Goal: Information Seeking & Learning: Find specific fact

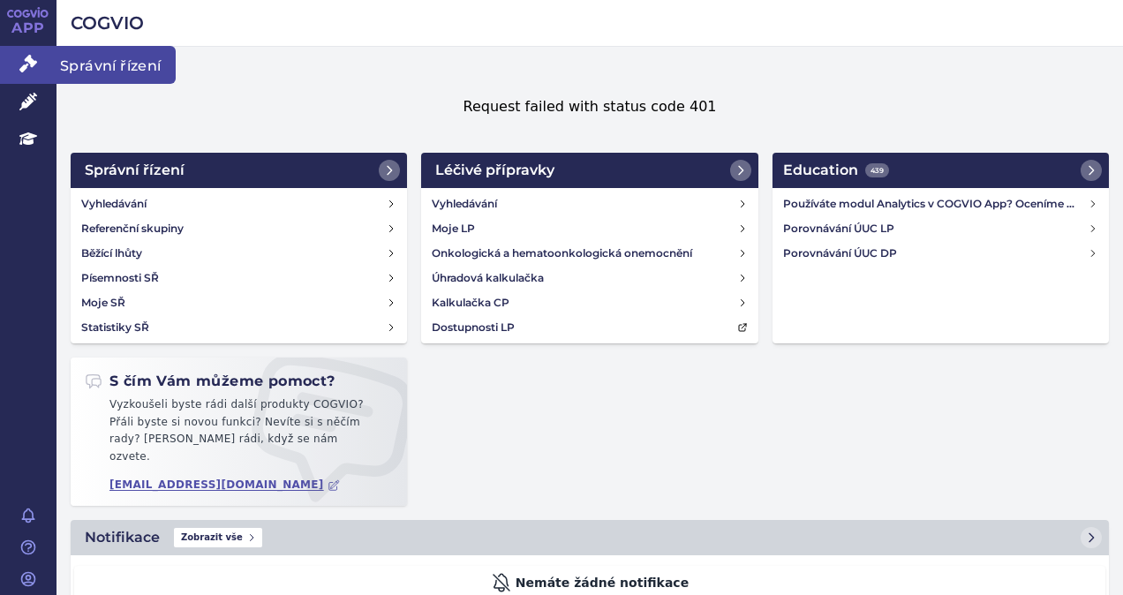
click at [26, 58] on icon at bounding box center [28, 64] width 18 height 18
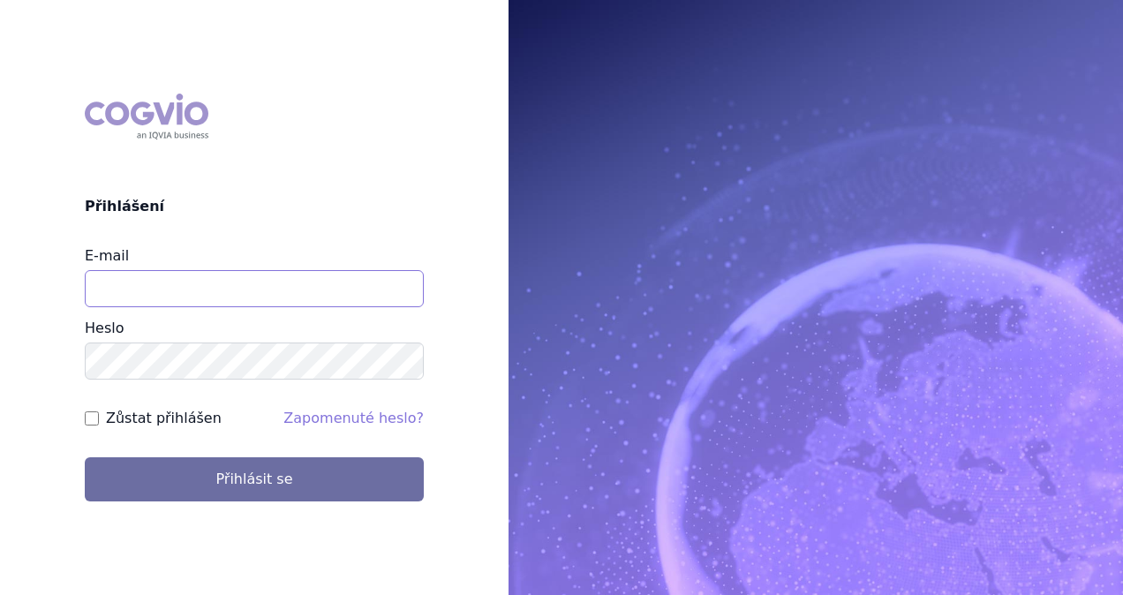
click at [192, 298] on input "E-mail" at bounding box center [254, 288] width 339 height 37
type input "monika.danielisova@boehringer-ingelheim.com"
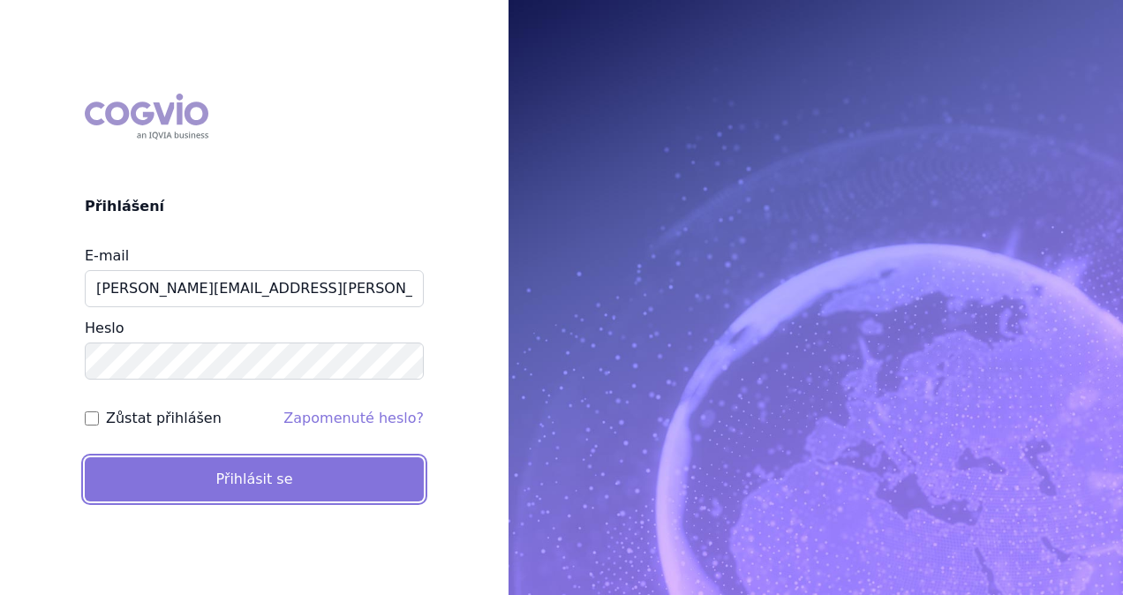
click at [205, 472] on button "Přihlásit se" at bounding box center [254, 479] width 339 height 44
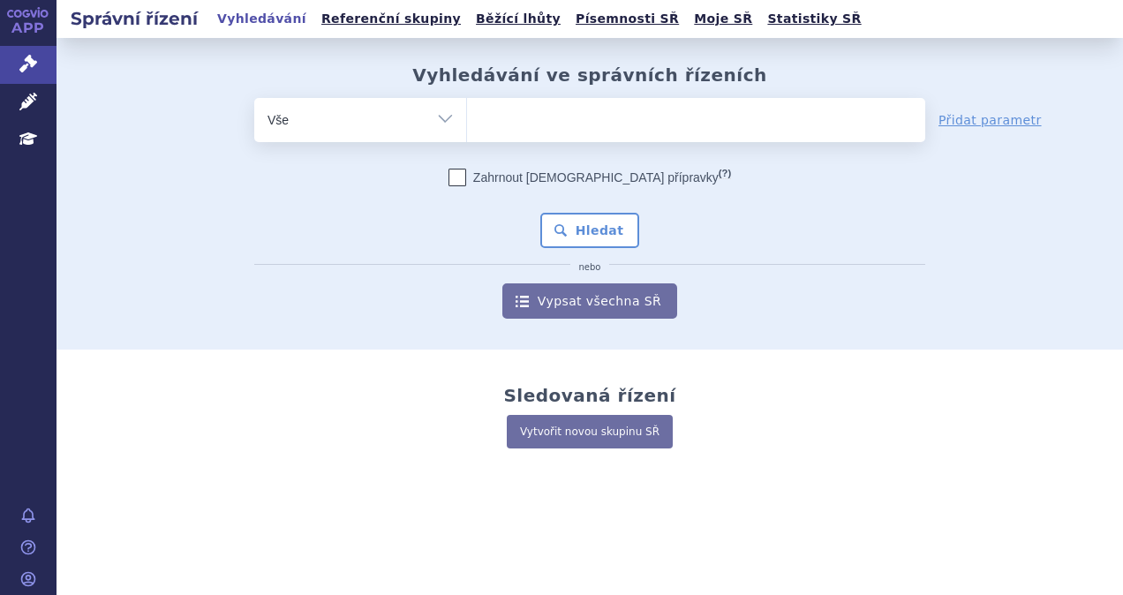
click at [540, 120] on ul at bounding box center [696, 116] width 458 height 37
click at [467, 120] on select at bounding box center [466, 119] width 1 height 44
type input "u"
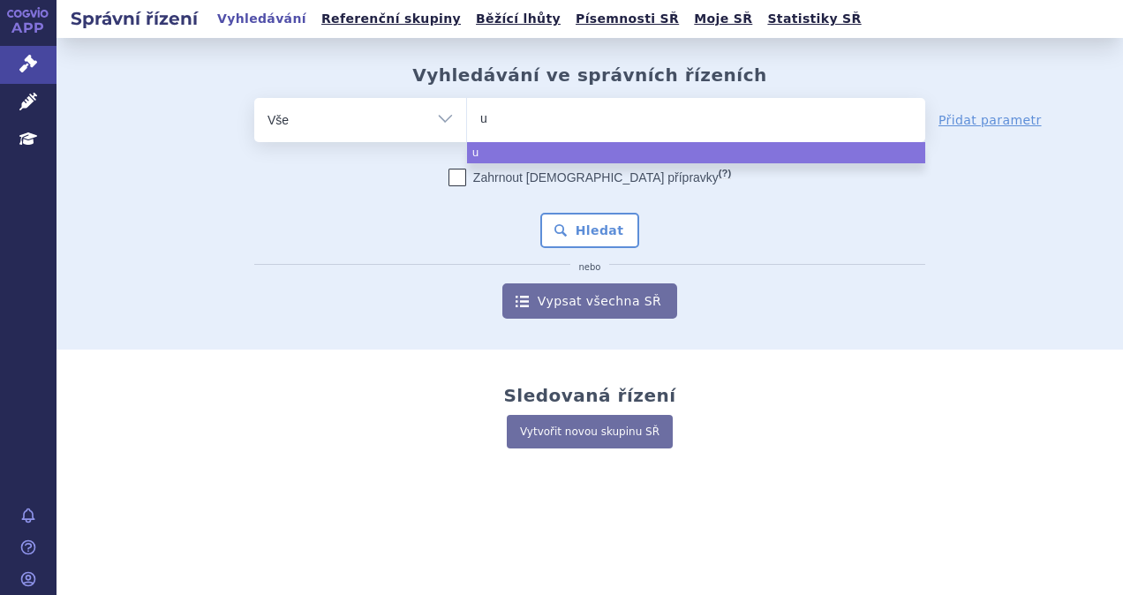
type input "ul"
type input "ult"
type input "ulto"
type input "ultom"
type input "ultomi"
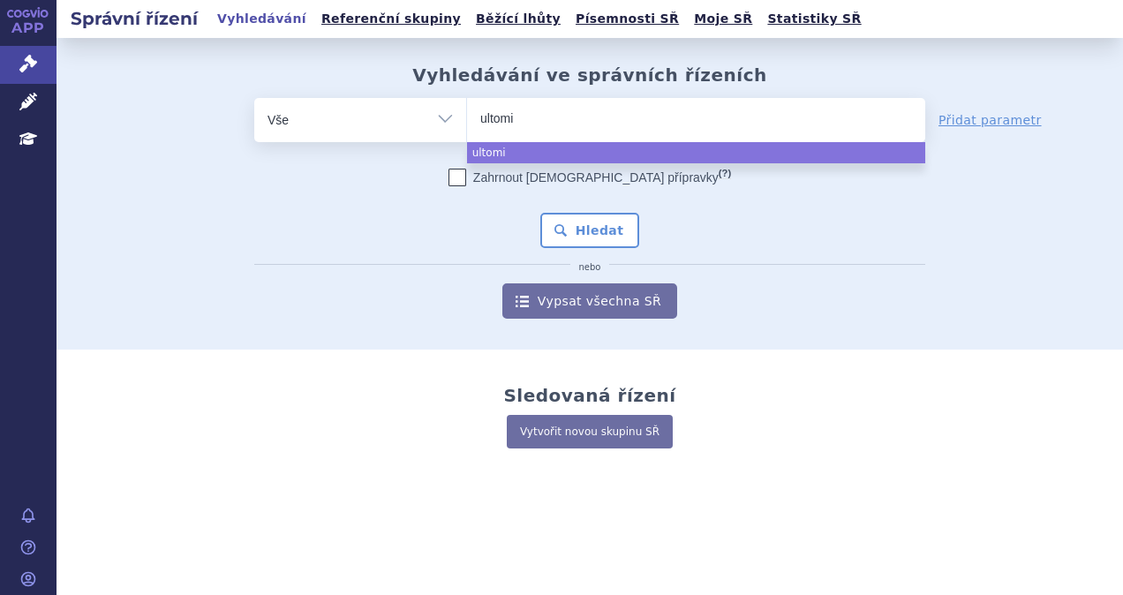
type input "ultomir"
type input "ultomiri"
type input "[MEDICAL_DATA]"
select select "[MEDICAL_DATA]"
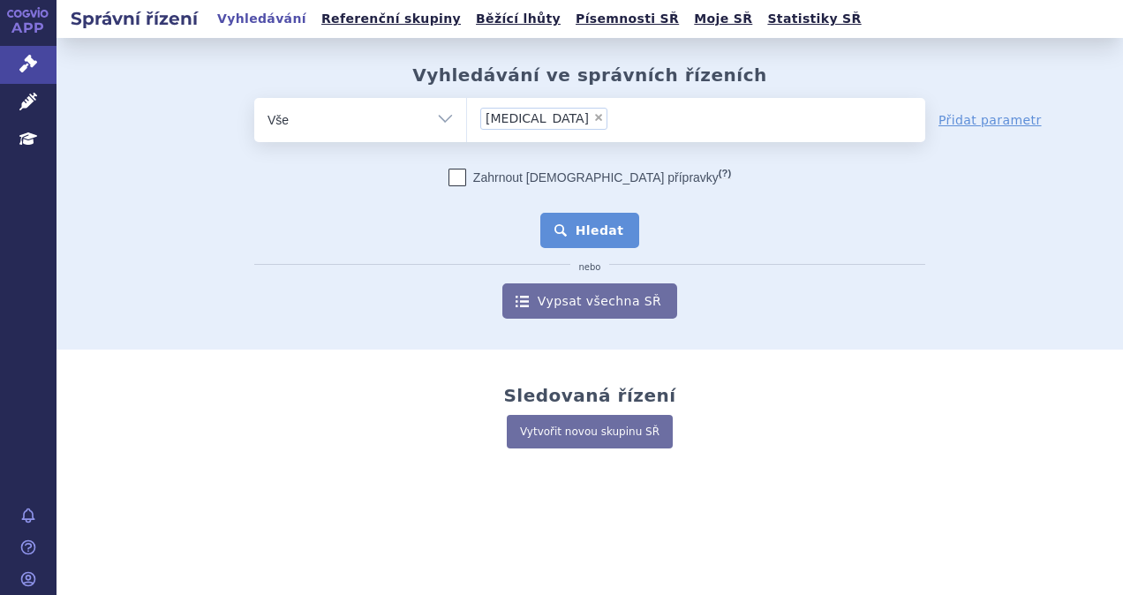
click at [582, 237] on button "Hledat" at bounding box center [590, 230] width 100 height 35
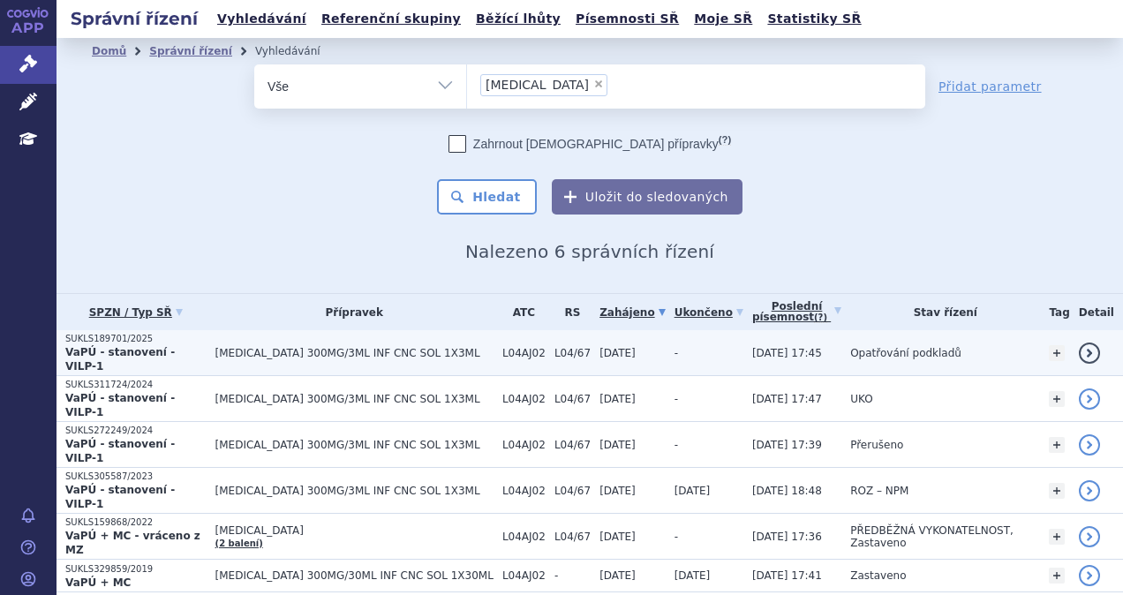
click at [247, 360] on td "ULTOMIRIS 300MG/3ML INF CNC SOL 1X3ML" at bounding box center [350, 353] width 287 height 46
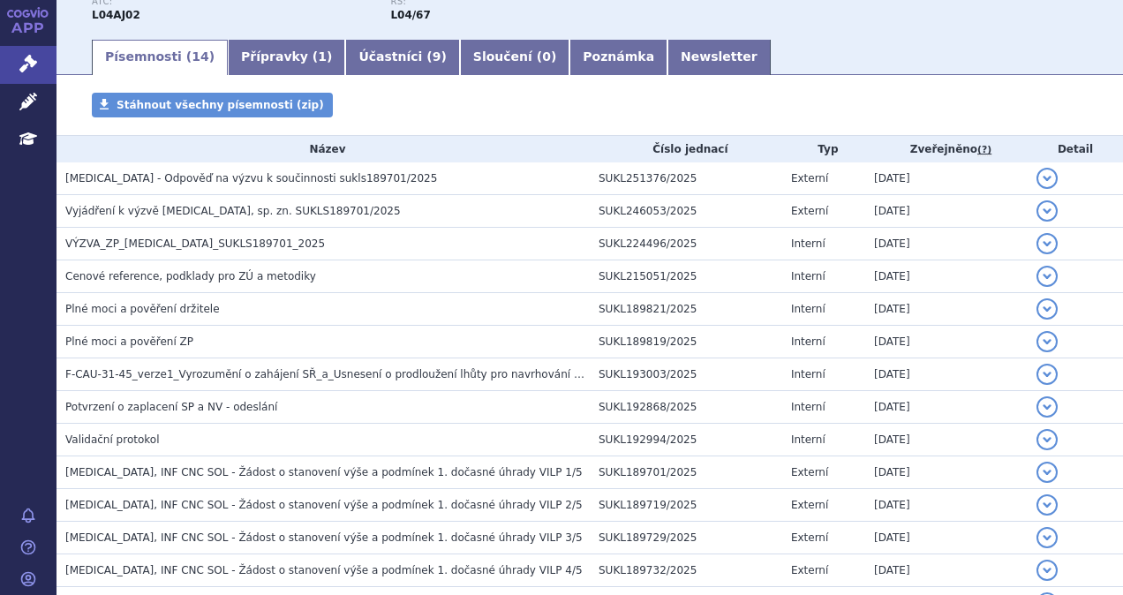
scroll to position [265, 0]
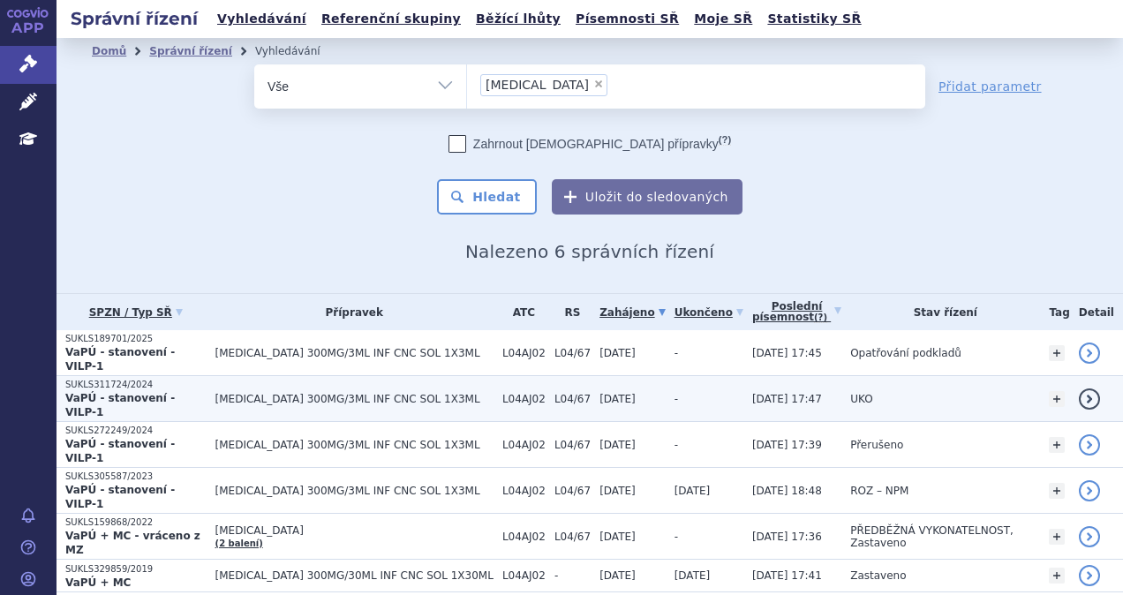
click at [244, 393] on span "[MEDICAL_DATA] 300MG/3ML INF CNC SOL 1X3ML" at bounding box center [354, 399] width 278 height 12
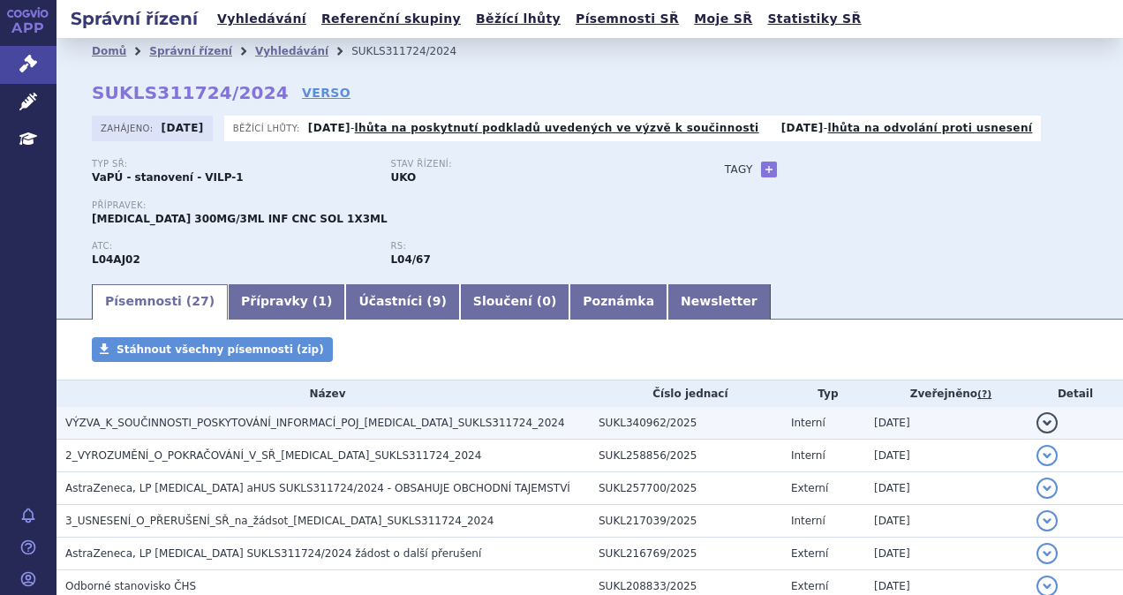
scroll to position [177, 0]
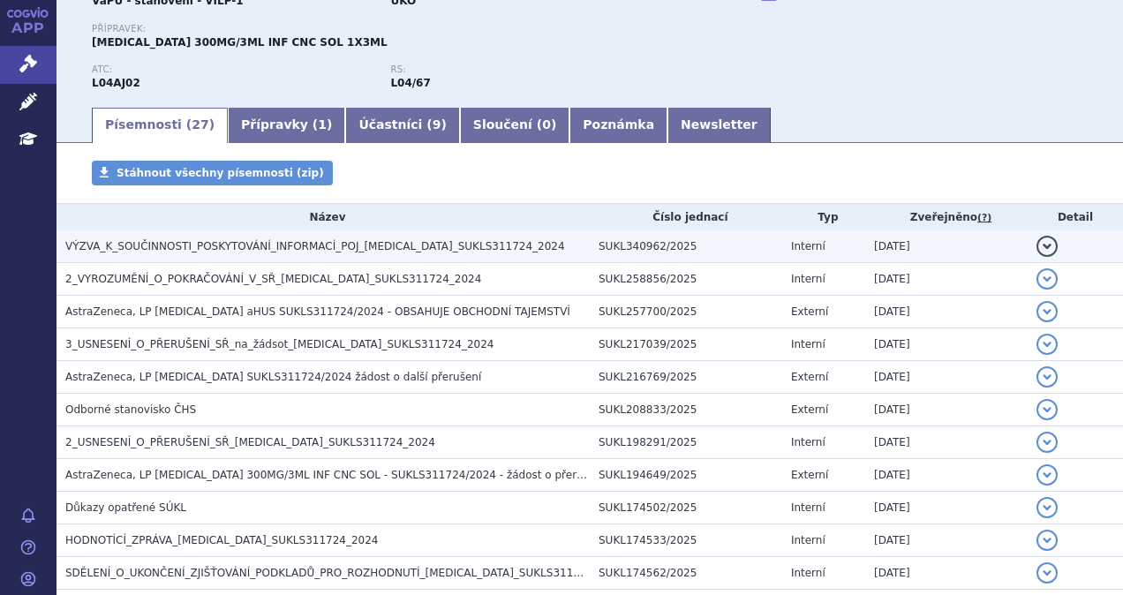
click at [225, 251] on span "VÝZVA_K_SOUČINNOSTI_POSKYTOVÁNÍ_INFORMACÍ_POJ_ULTOMIRIS_SUKLS311724_2024" at bounding box center [315, 246] width 500 height 12
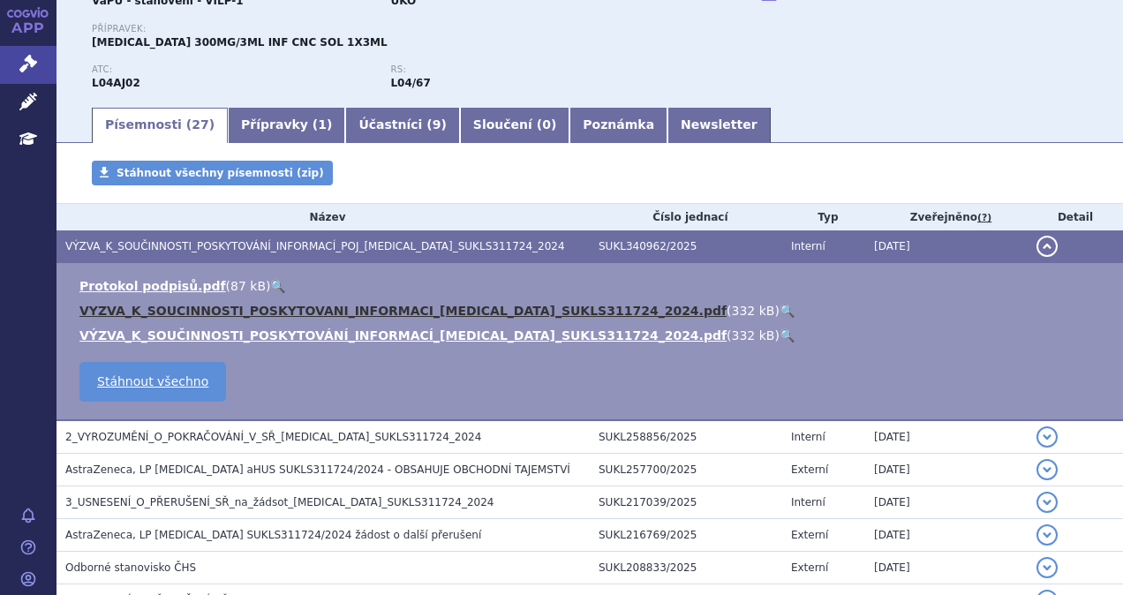
click at [208, 314] on link "VYZVA_K_SOUCINNOSTI_POSKYTOVANI_INFORMACI_ULTOMIRIS_SUKLS311724_2024.pdf" at bounding box center [402, 311] width 647 height 14
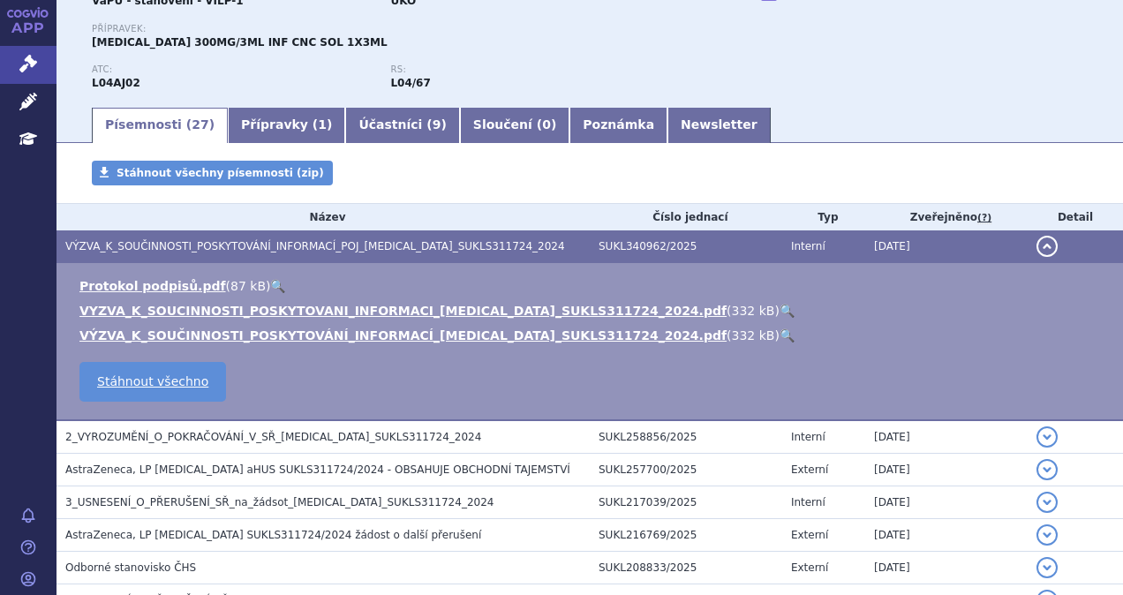
click at [344, 238] on h3 "VÝZVA_K_SOUČINNOSTI_POSKYTOVÁNÍ_INFORMACÍ_POJ_ULTOMIRIS_SUKLS311724_2024" at bounding box center [327, 247] width 524 height 18
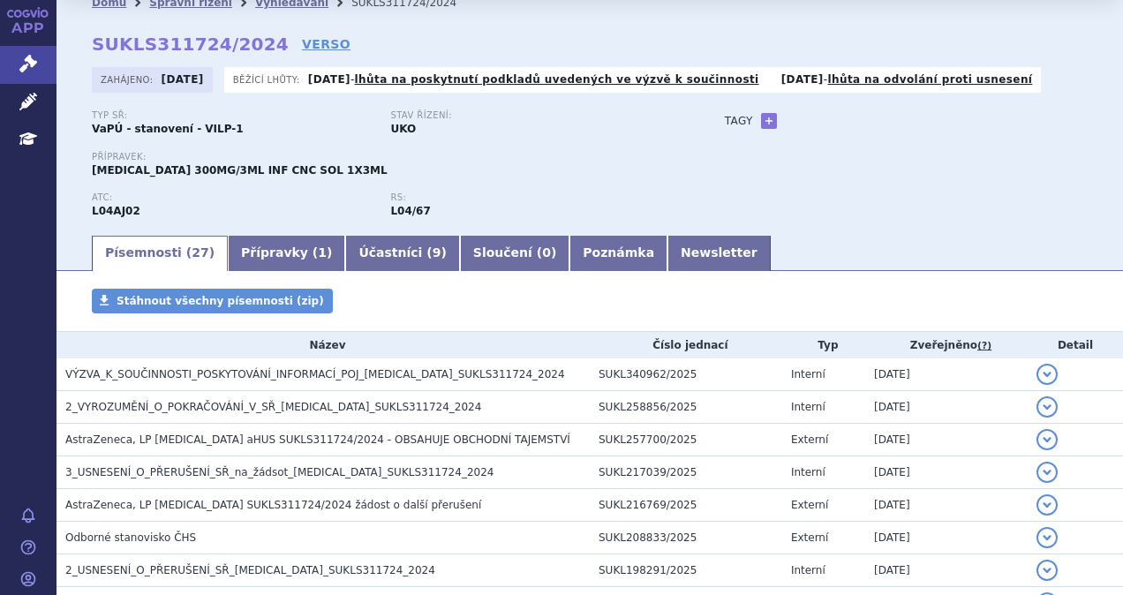
scroll to position [0, 0]
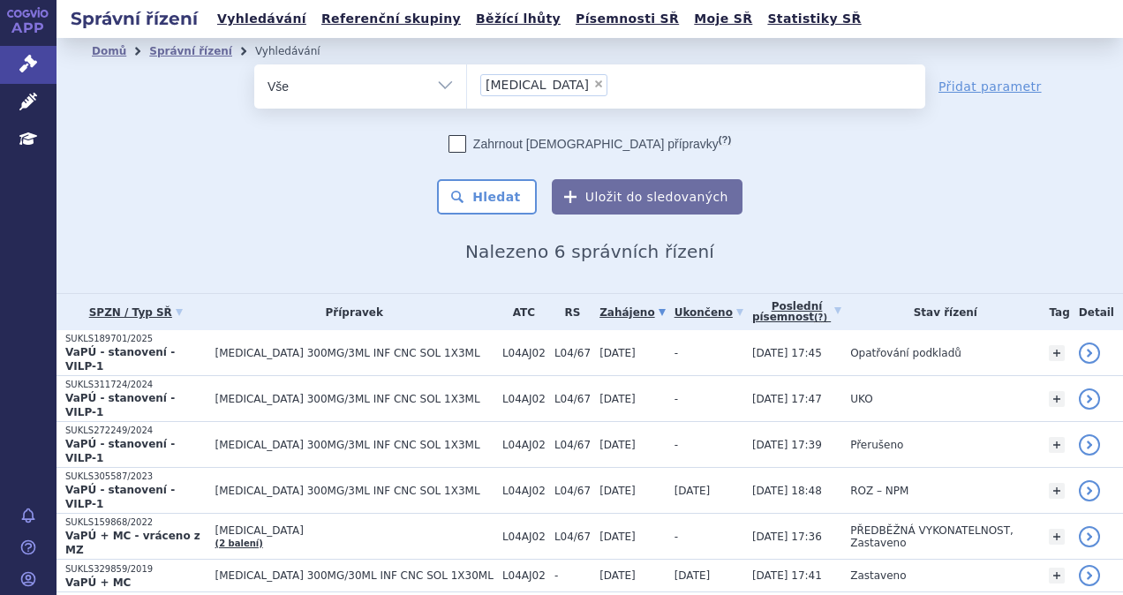
click at [593, 84] on span "×" at bounding box center [598, 84] width 11 height 11
click at [467, 84] on select "ultomiris" at bounding box center [466, 86] width 1 height 44
select select
type input "fr"
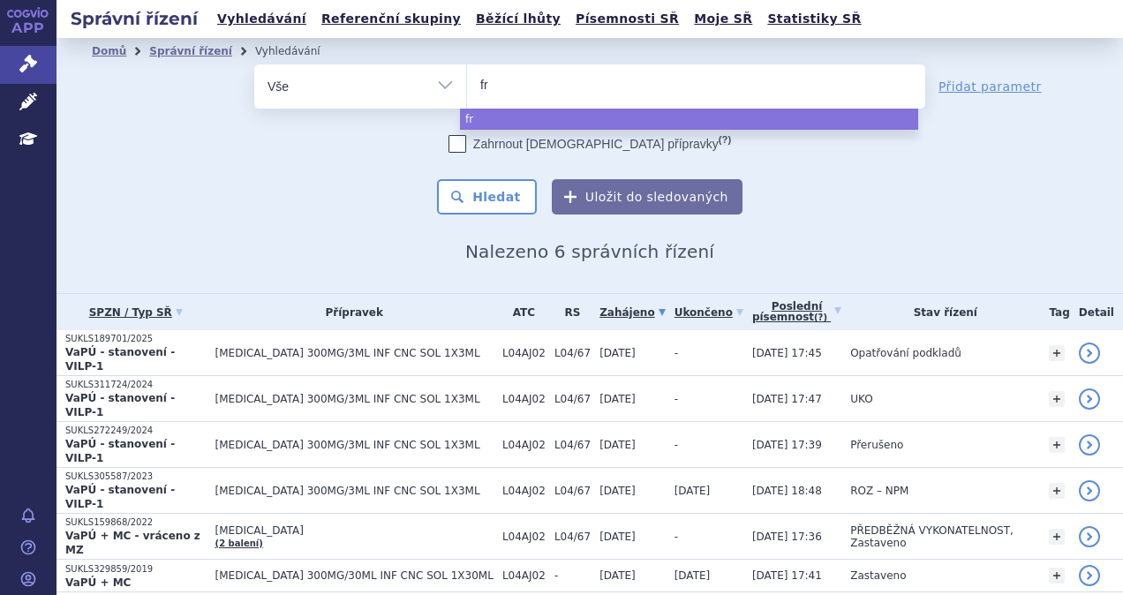
type input "fru"
type input "fruza"
type input "fruzaql"
type input "fruzaqla"
select select "fruzaqla"
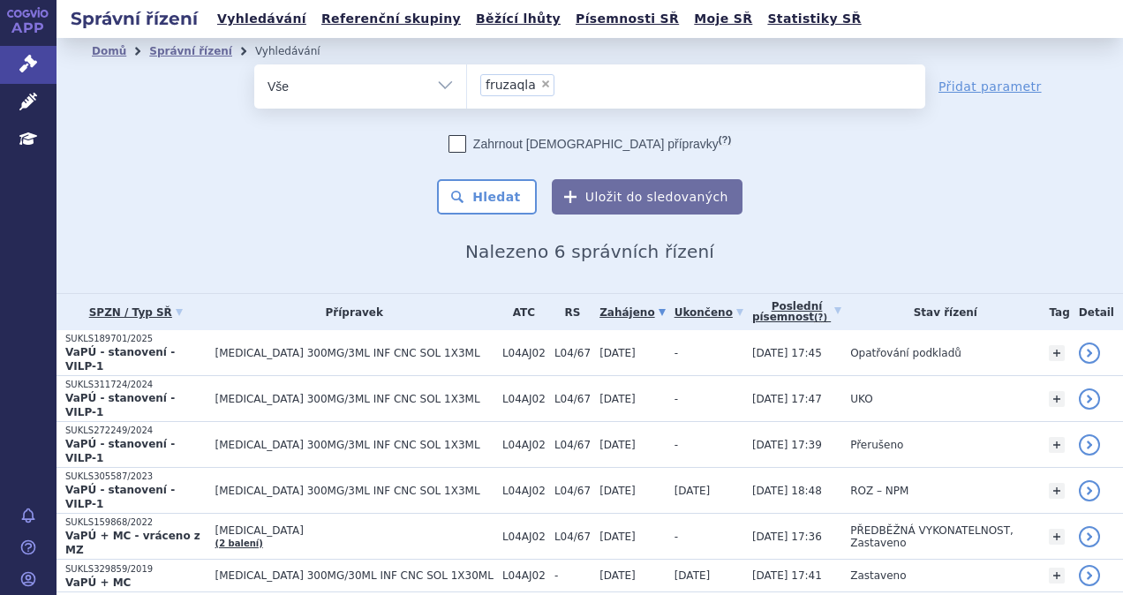
drag, startPoint x: 486, startPoint y: 214, endPoint x: 471, endPoint y: 216, distance: 15.2
click at [486, 214] on button "Hledat" at bounding box center [487, 196] width 100 height 35
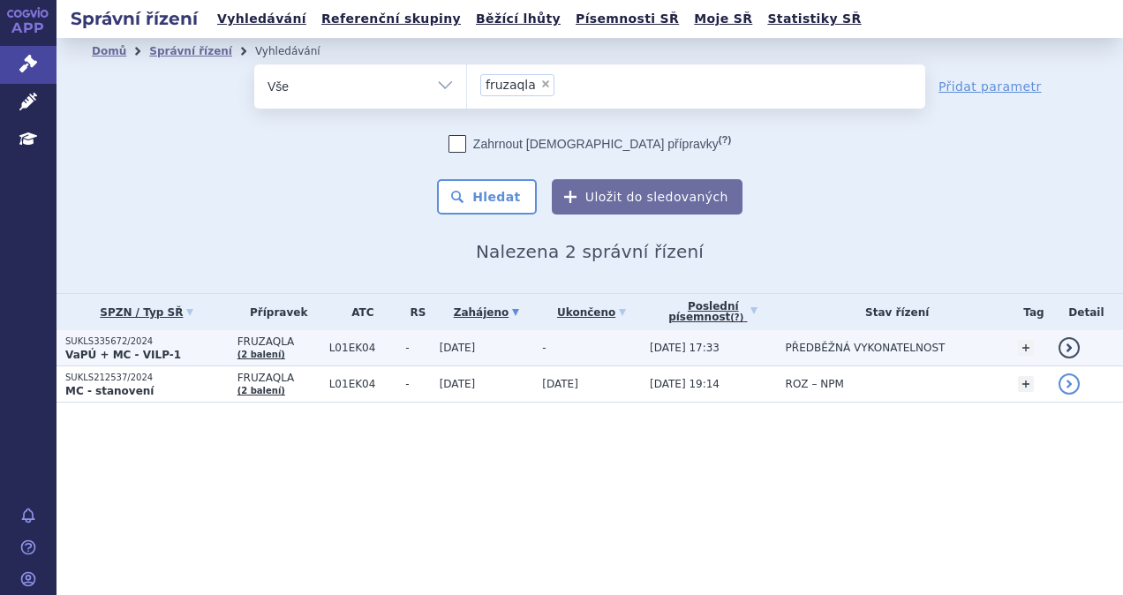
click at [207, 349] on p "VaPÚ + MC - VILP-1" at bounding box center [146, 355] width 163 height 14
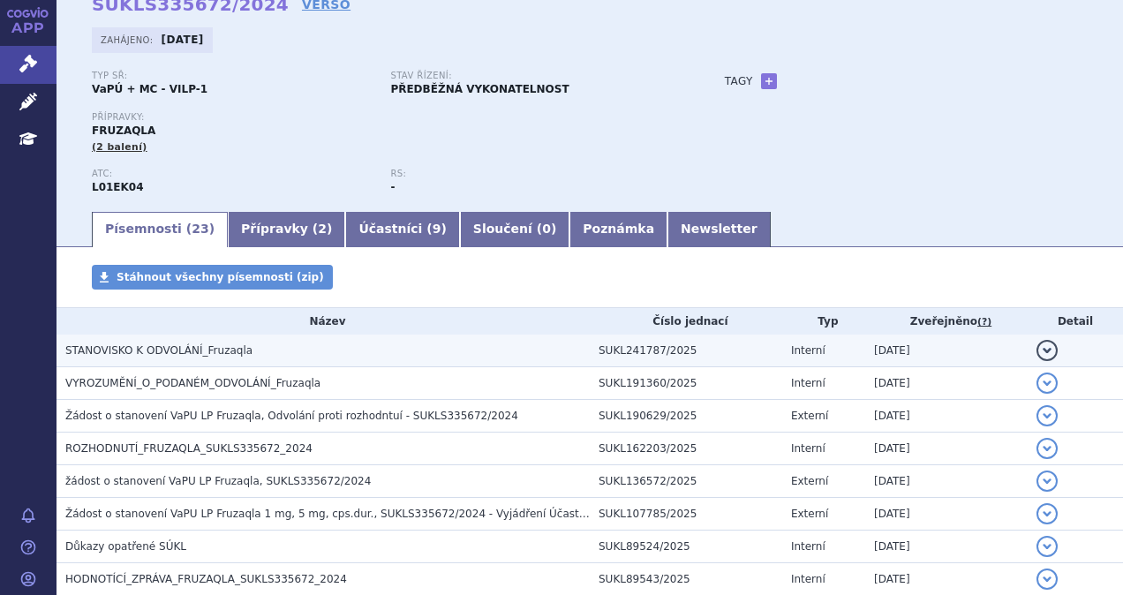
scroll to position [177, 0]
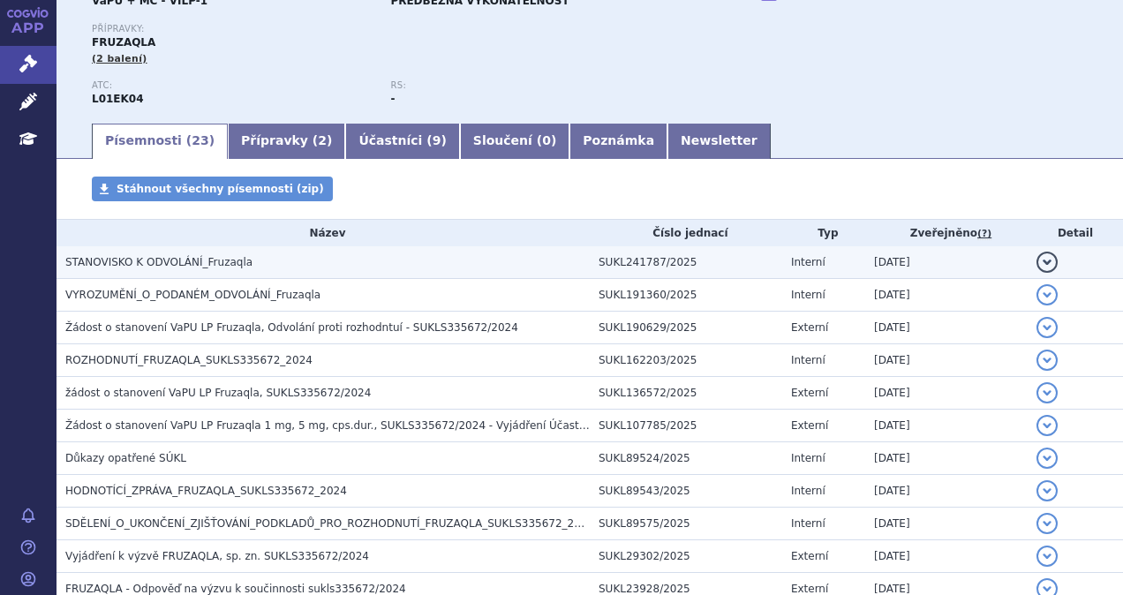
click at [230, 273] on td "STANOVISKO K ODVOLÁNÍ_Fruzaqla" at bounding box center [323, 262] width 533 height 33
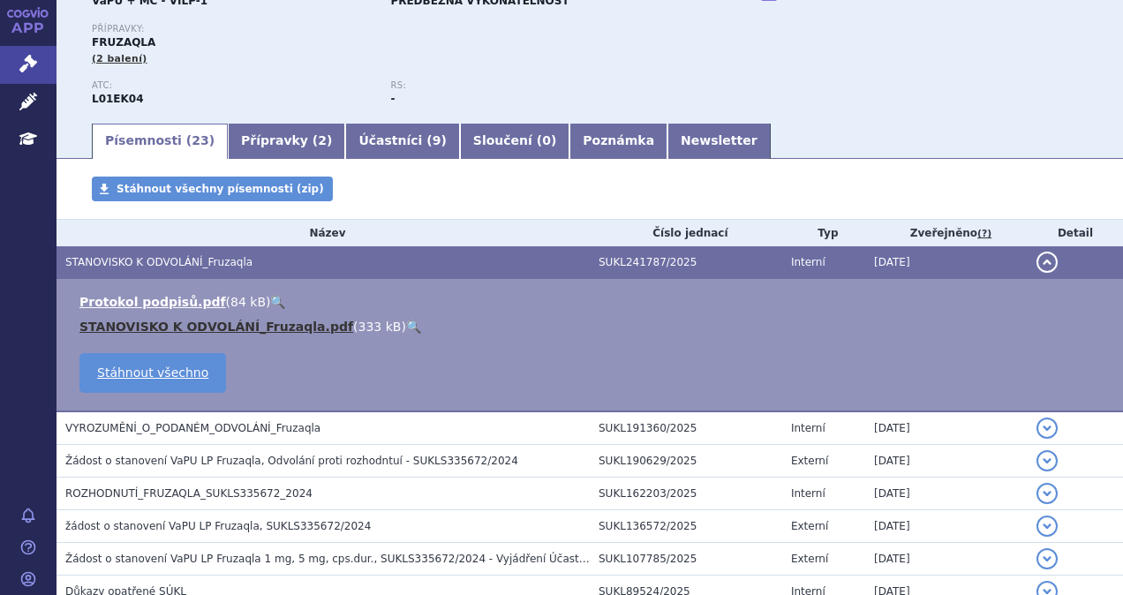
click at [226, 321] on link "STANOVISKO K ODVOLÁNÍ_Fruzaqla.pdf" at bounding box center [216, 327] width 274 height 14
